Goal: Find specific page/section: Find specific page/section

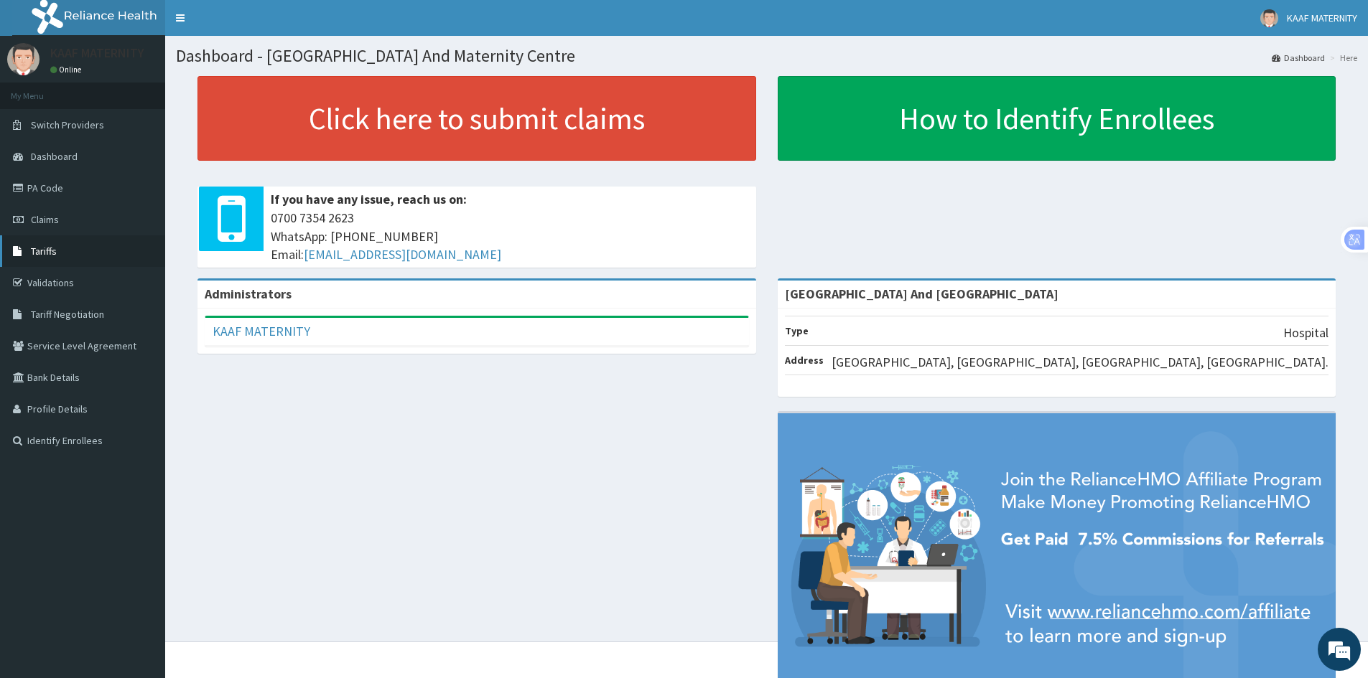
click at [49, 256] on span "Tariffs" at bounding box center [44, 251] width 26 height 13
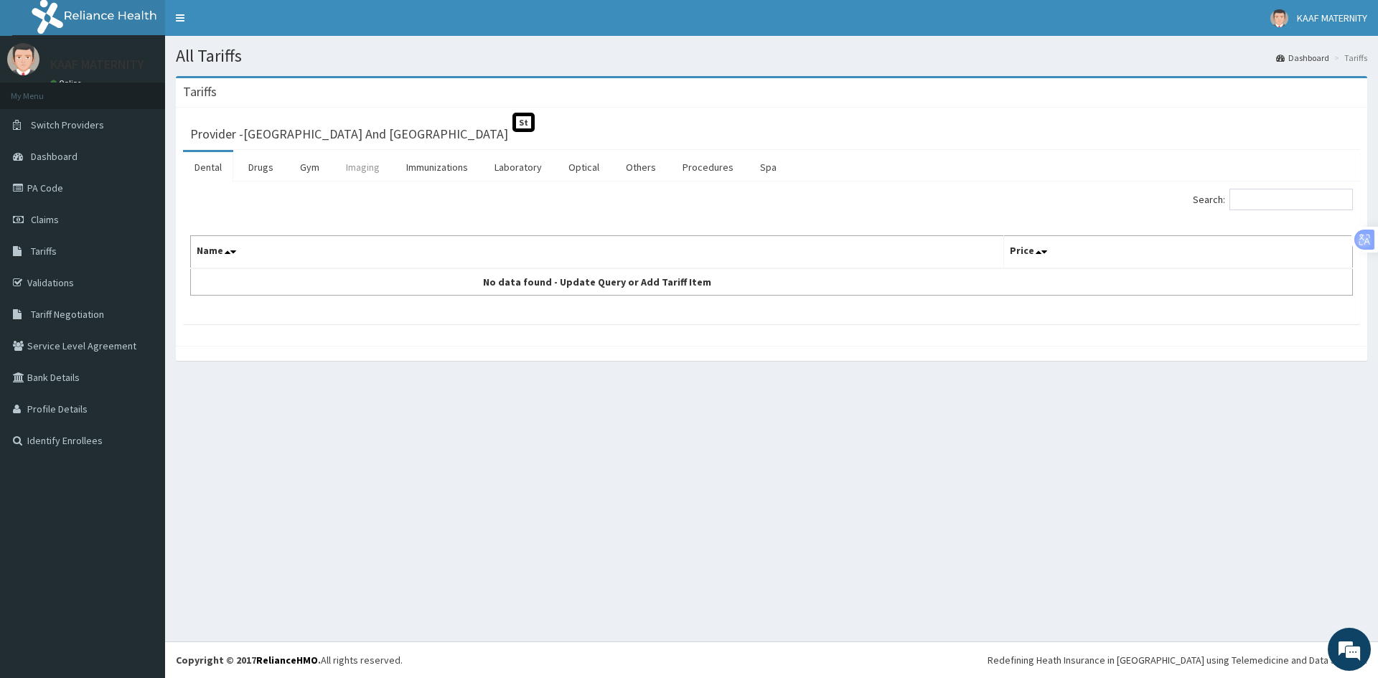
click at [368, 173] on link "Imaging" at bounding box center [363, 167] width 57 height 30
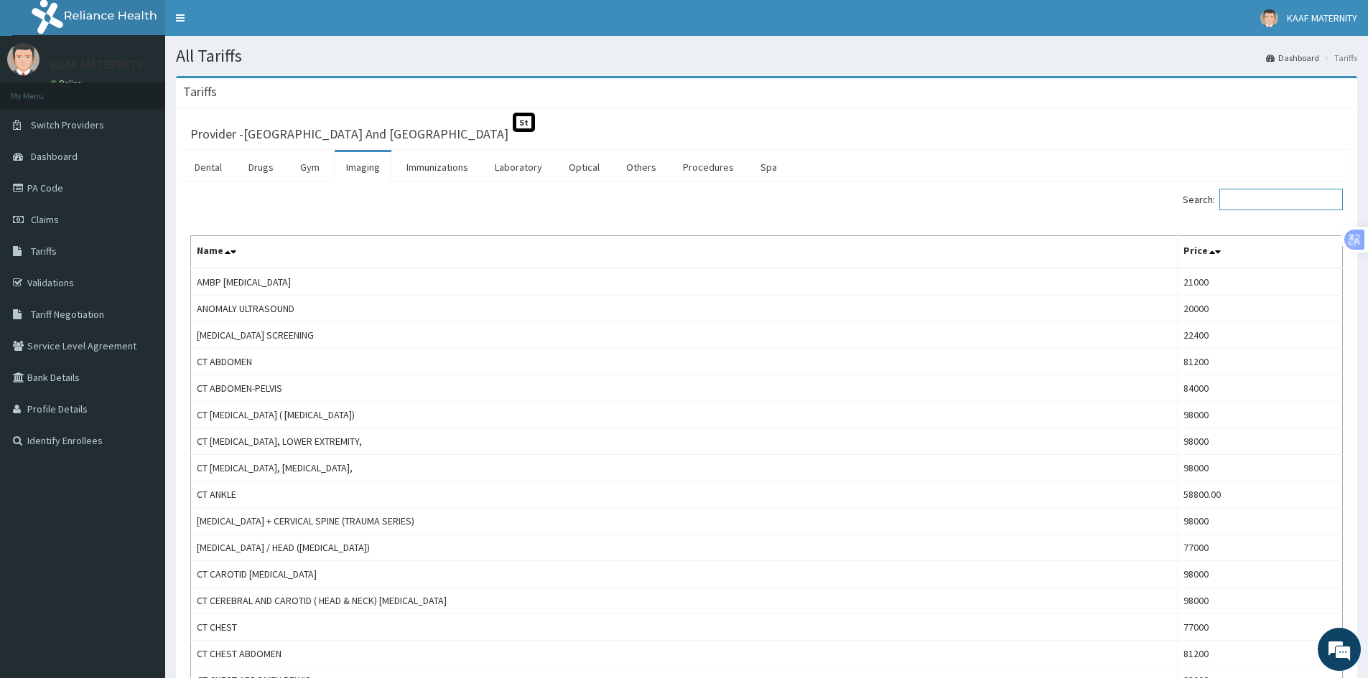
click at [1259, 200] on input "Search:" at bounding box center [1280, 200] width 123 height 22
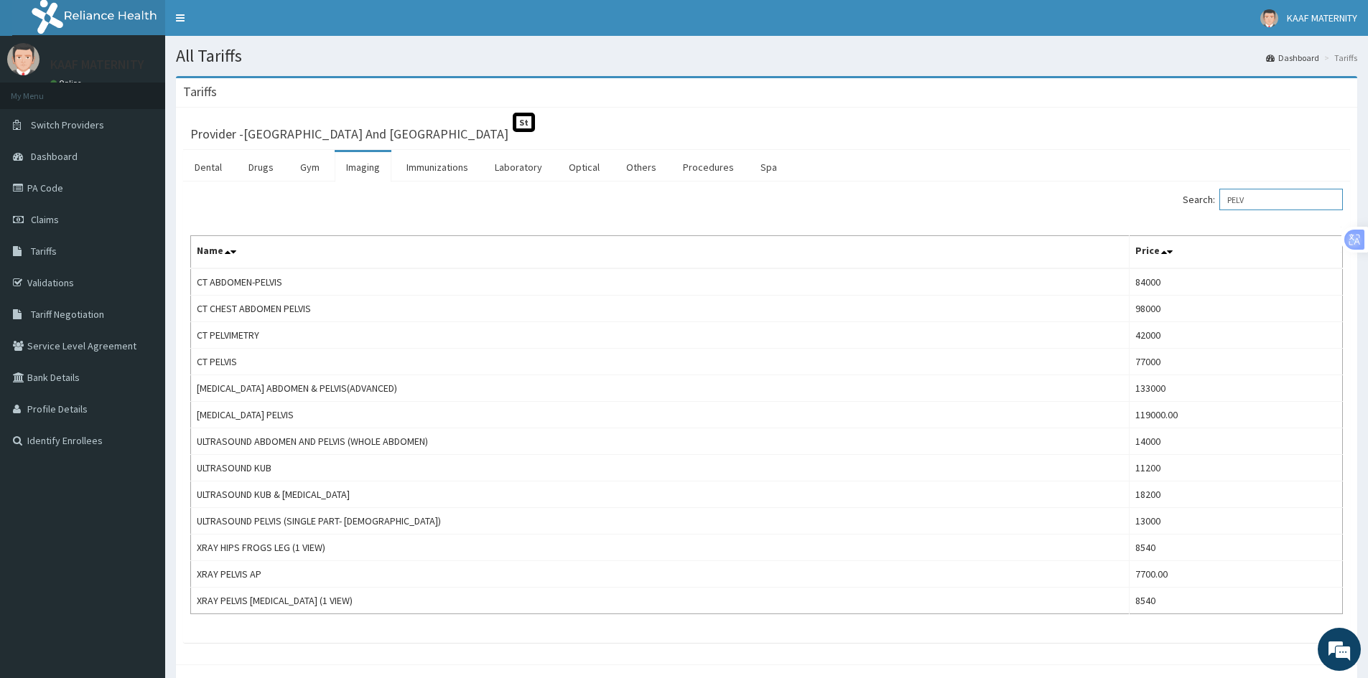
type input "PELV"
